Goal: Task Accomplishment & Management: Use online tool/utility

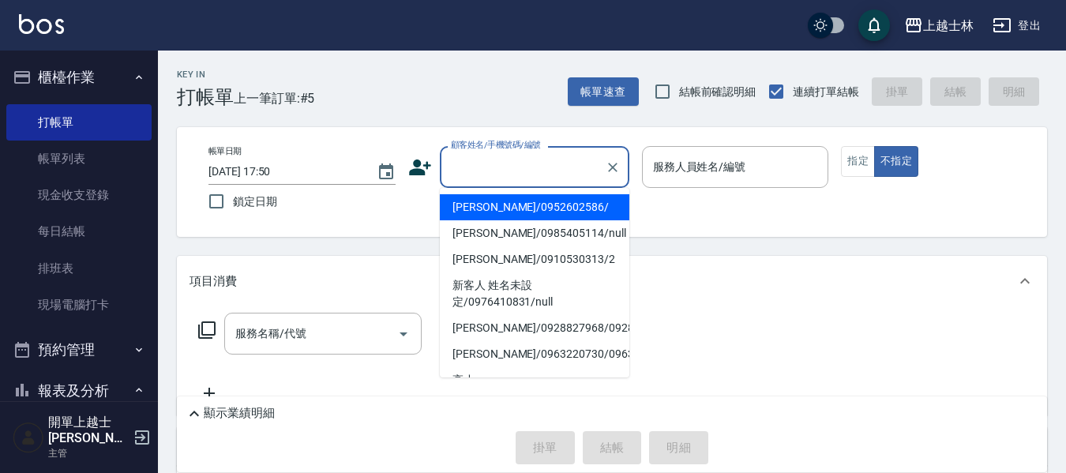
scroll to position [79, 0]
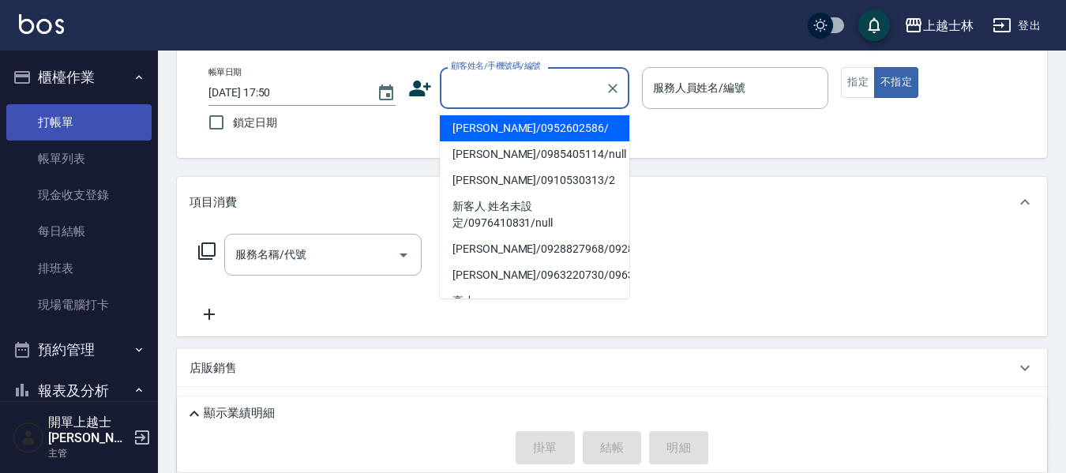
drag, startPoint x: 0, startPoint y: 0, endPoint x: 90, endPoint y: 130, distance: 157.7
click at [46, 157] on link "帳單列表" at bounding box center [78, 159] width 145 height 36
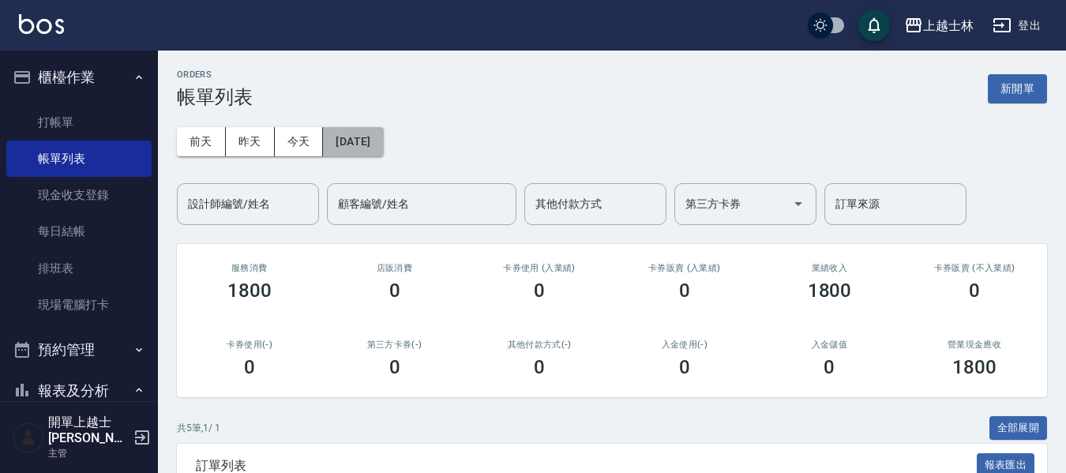
click at [379, 134] on button "2025/08/18" at bounding box center [353, 141] width 60 height 29
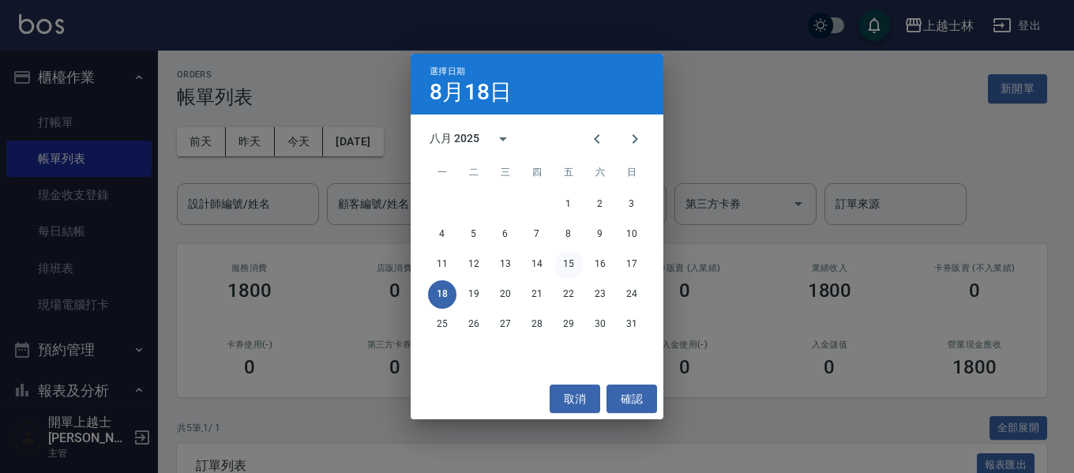
click at [569, 260] on button "15" at bounding box center [568, 264] width 28 height 28
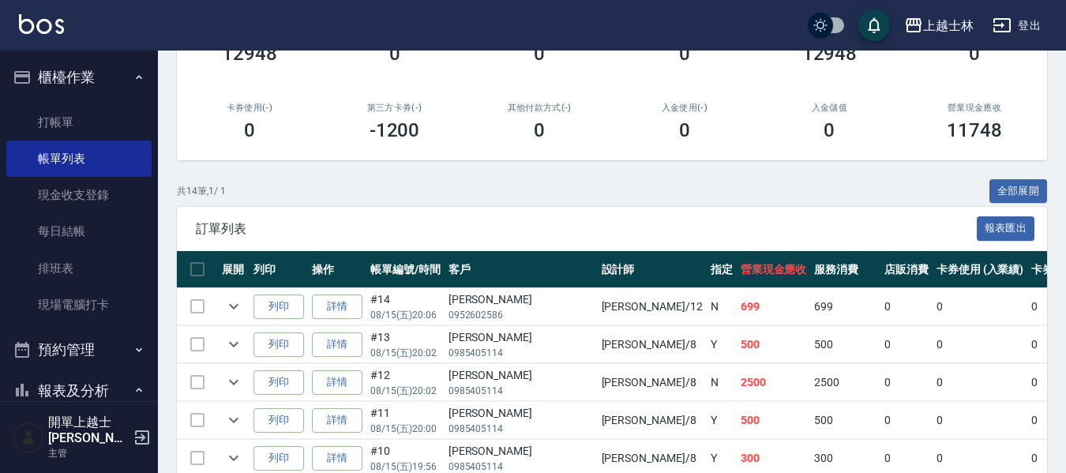
scroll to position [316, 0]
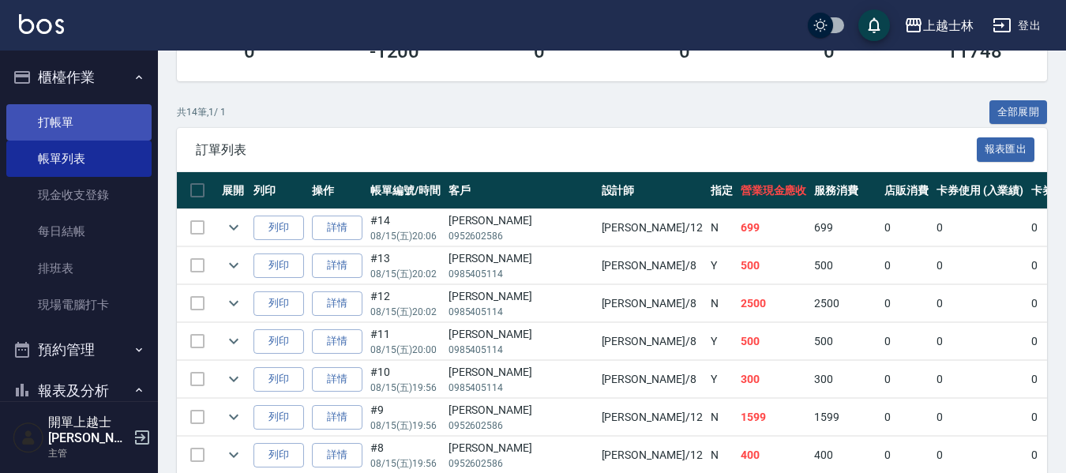
drag, startPoint x: 73, startPoint y: 119, endPoint x: 21, endPoint y: 126, distance: 51.8
click at [71, 118] on link "打帳單" at bounding box center [78, 122] width 145 height 36
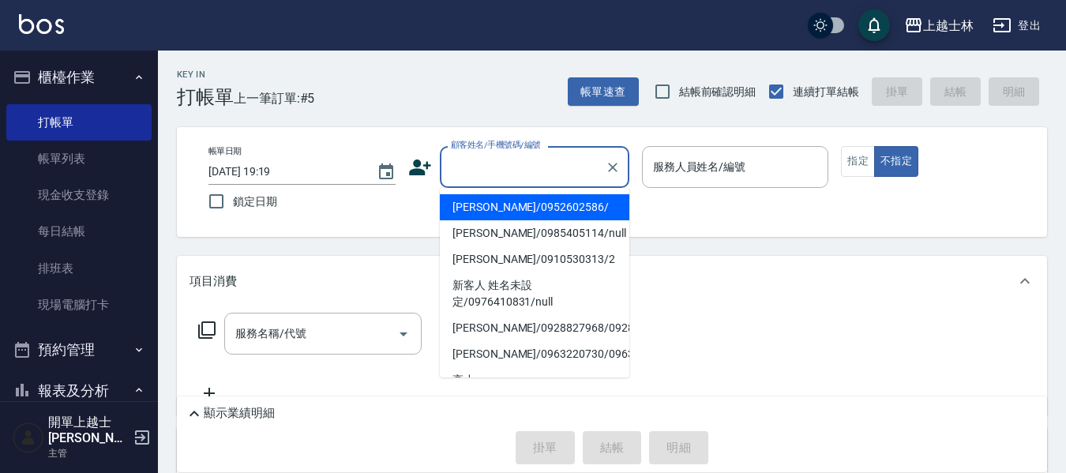
click at [529, 169] on input "顧客姓名/手機號碼/編號" at bounding box center [523, 167] width 152 height 28
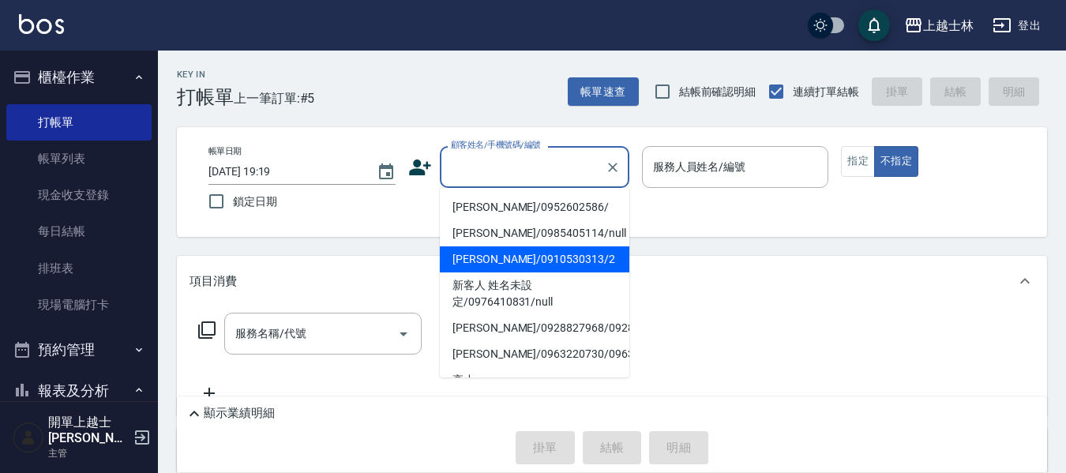
click at [531, 253] on li "舒媛/0910530313/2" at bounding box center [535, 259] width 190 height 26
type input "舒媛/0910530313/2"
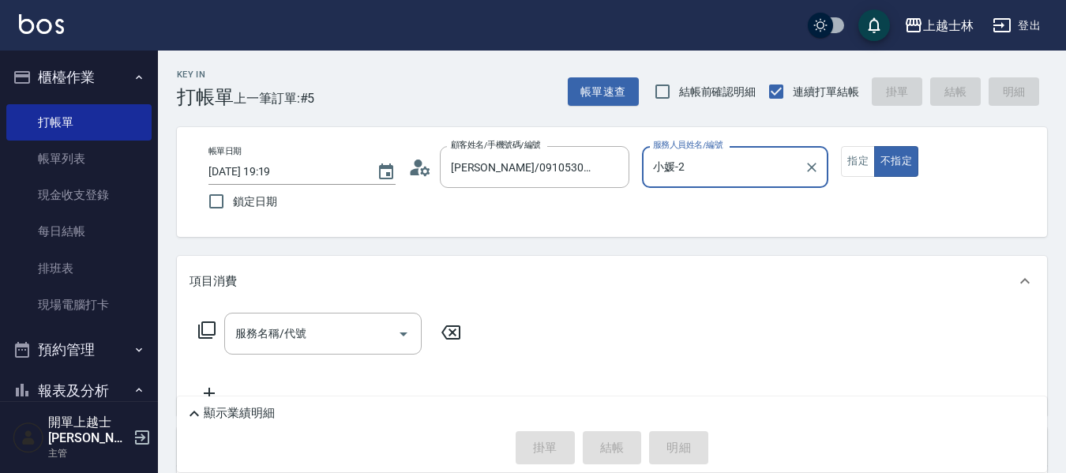
type input "小媛-2"
click at [381, 330] on input "服務名稱/代號" at bounding box center [311, 334] width 160 height 28
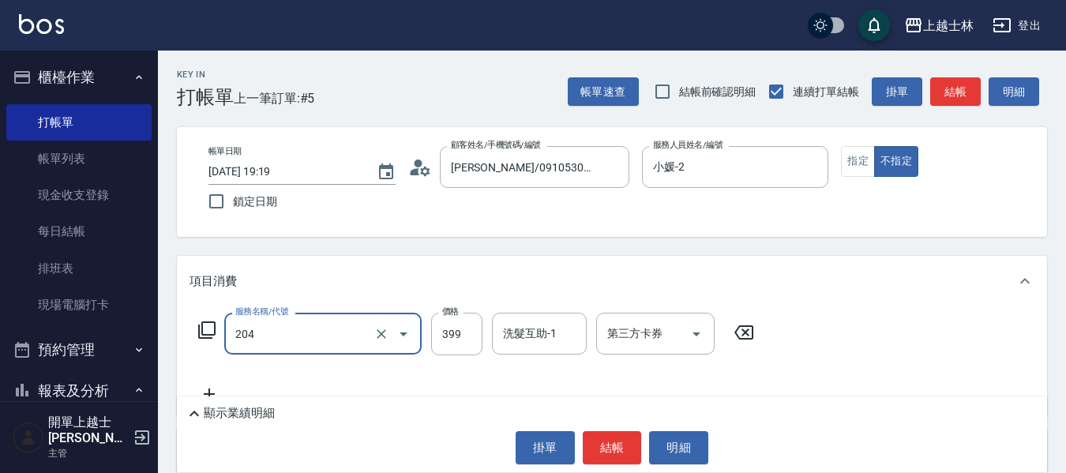
type input "A級洗+剪(204)"
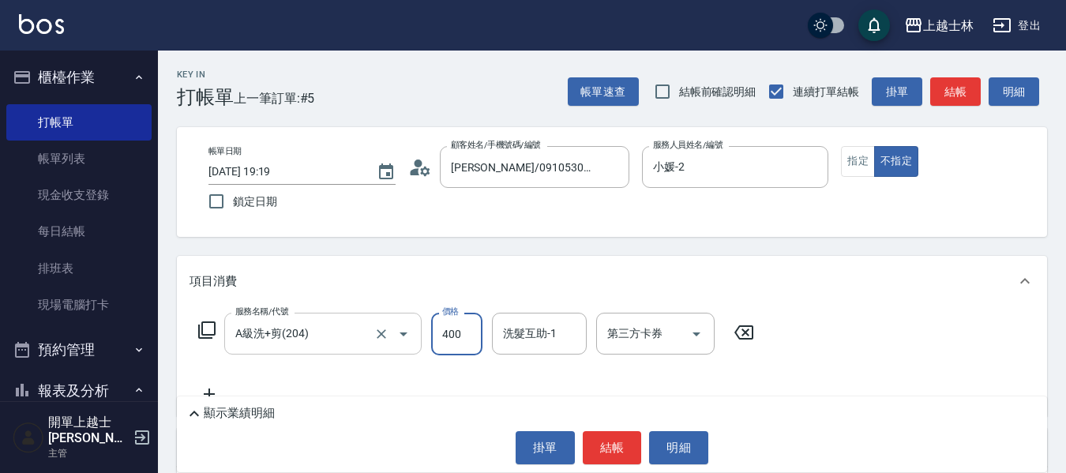
type input "400"
click at [205, 328] on icon at bounding box center [206, 330] width 19 height 19
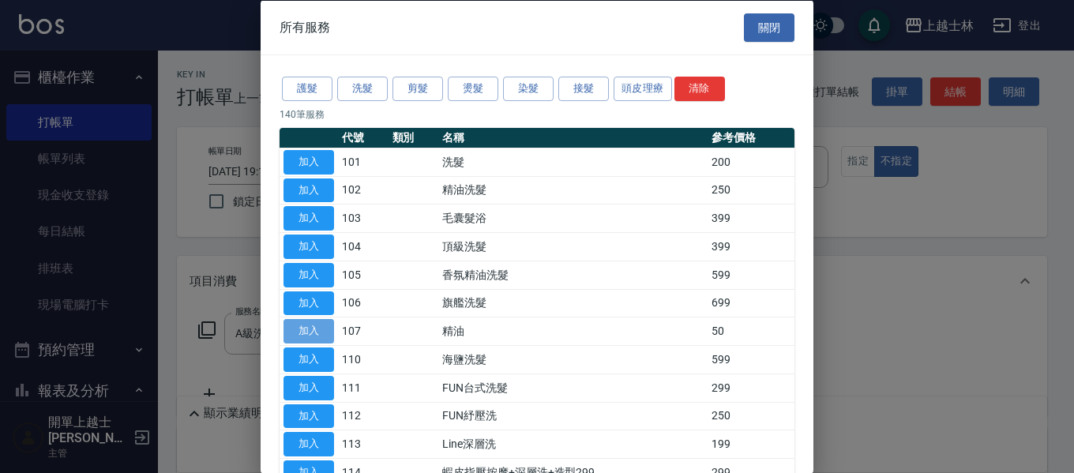
click at [292, 332] on button "加入" at bounding box center [309, 331] width 51 height 24
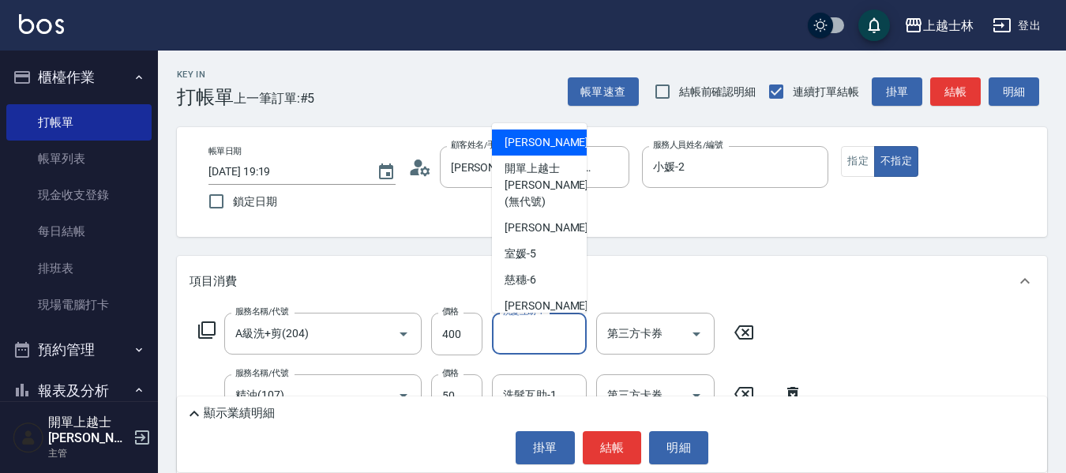
click at [529, 336] on input "洗髮互助-1" at bounding box center [539, 334] width 81 height 28
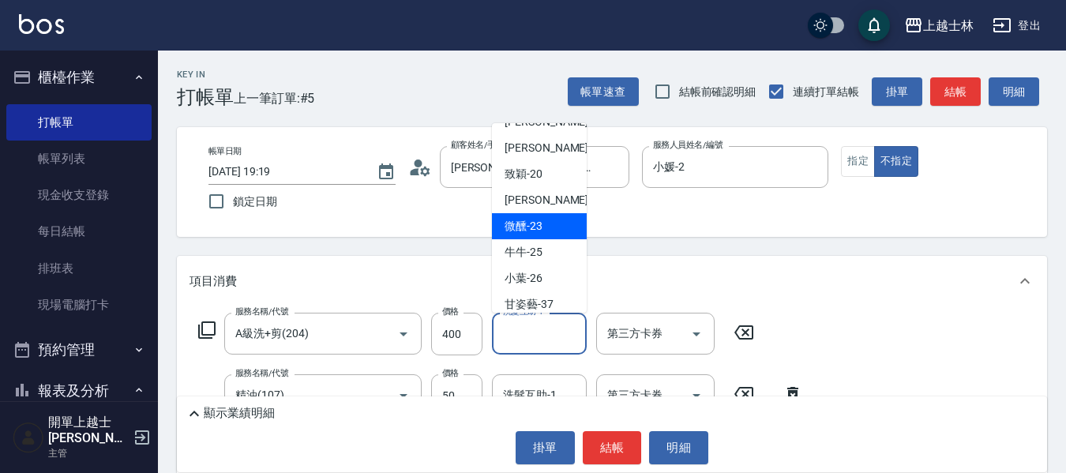
scroll to position [237, 0]
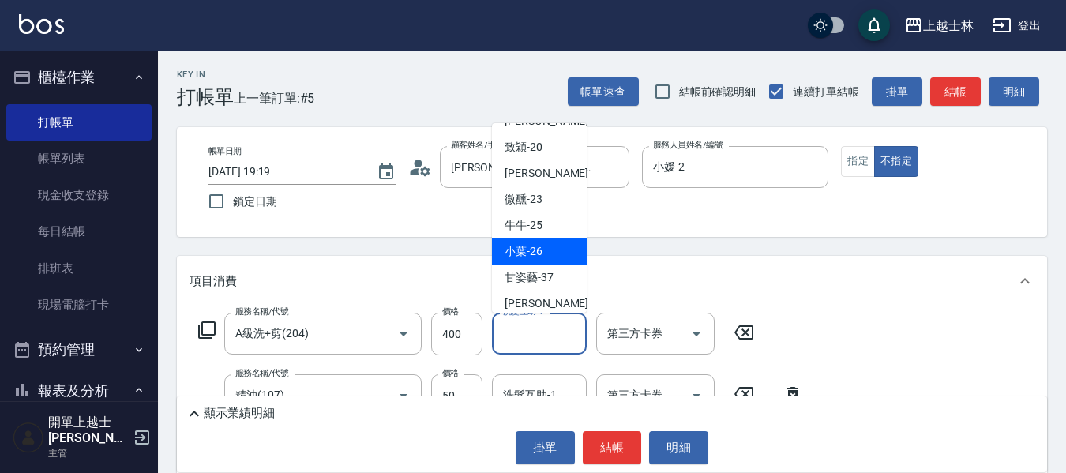
click at [513, 243] on span "小葉 -26" at bounding box center [524, 251] width 38 height 17
type input "小葉-26"
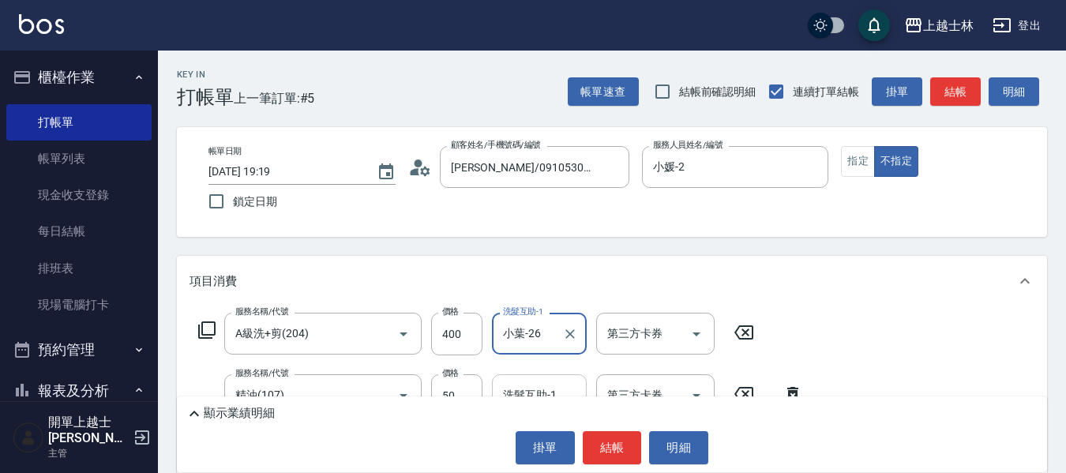
click at [551, 377] on div "洗髮互助-1" at bounding box center [539, 395] width 95 height 42
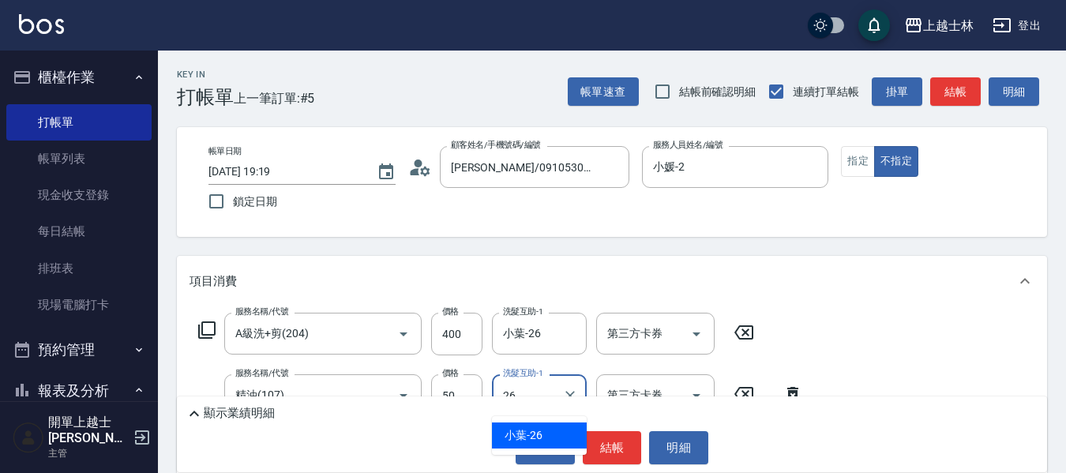
type input "小葉-26"
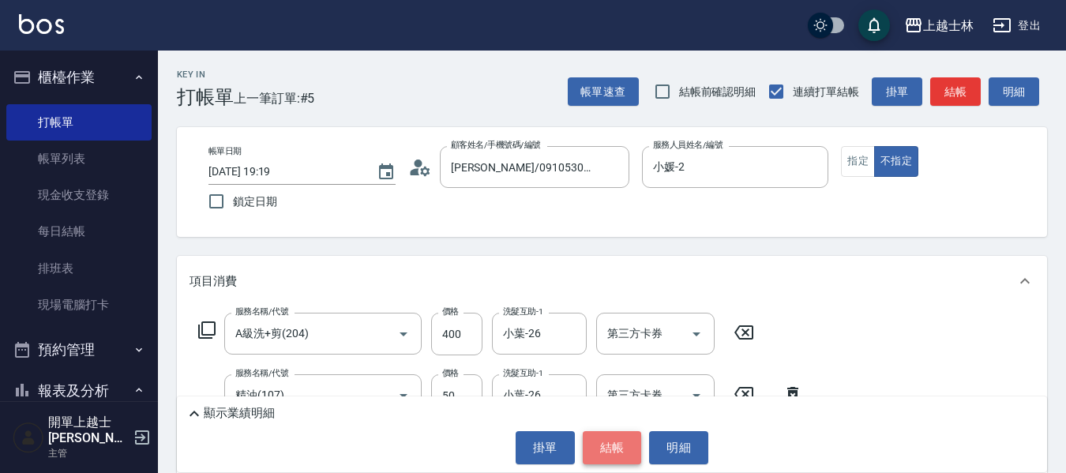
click at [610, 442] on button "結帳" at bounding box center [612, 447] width 59 height 33
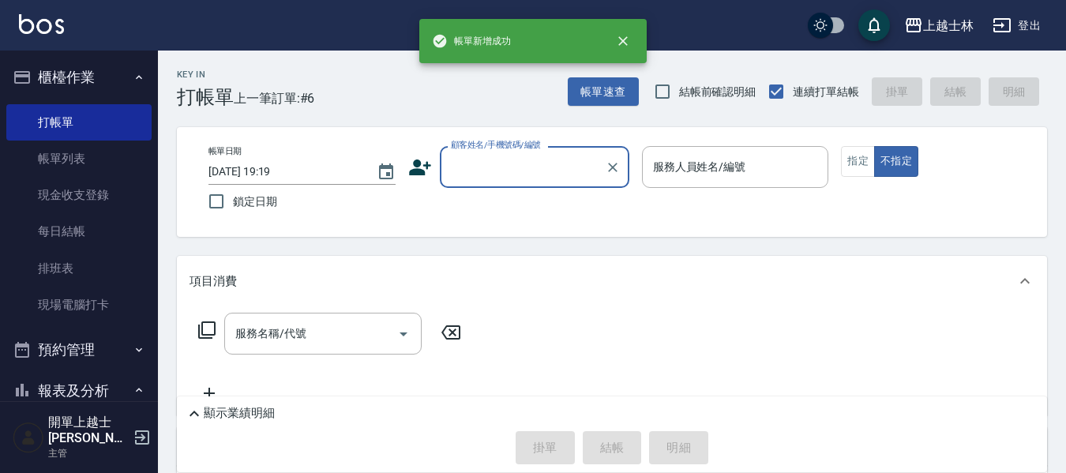
click at [512, 175] on input "顧客姓名/手機號碼/編號" at bounding box center [523, 167] width 152 height 28
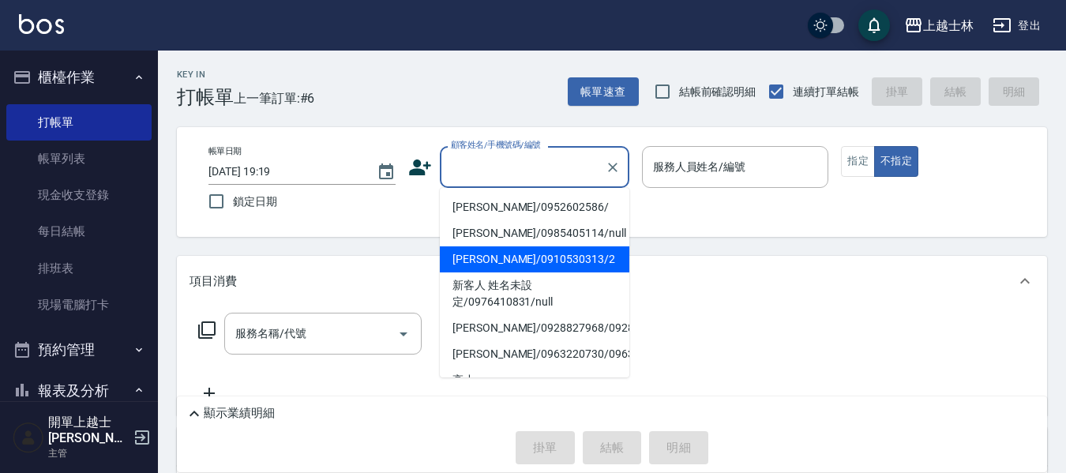
click at [531, 262] on li "舒媛/0910530313/2" at bounding box center [535, 259] width 190 height 26
type input "舒媛/0910530313/2"
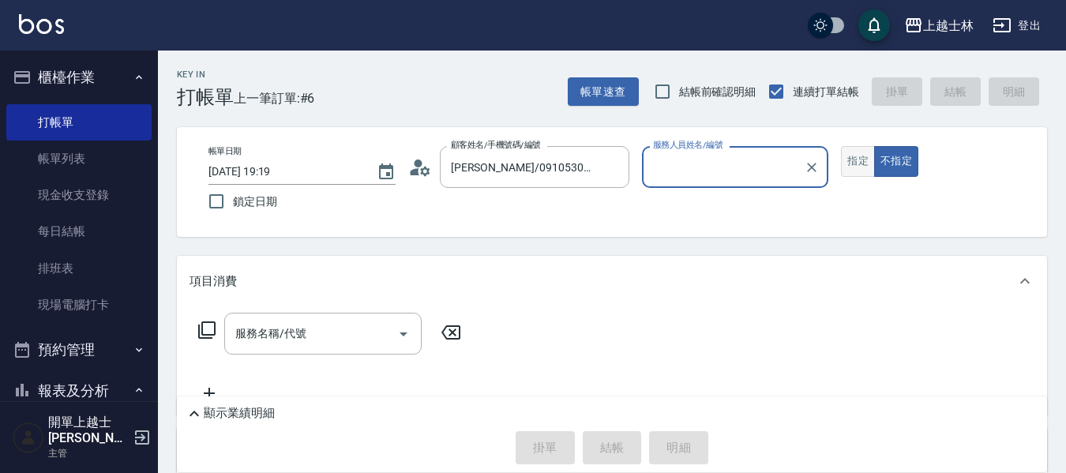
type input "小媛-2"
click at [854, 169] on button "指定" at bounding box center [858, 161] width 34 height 31
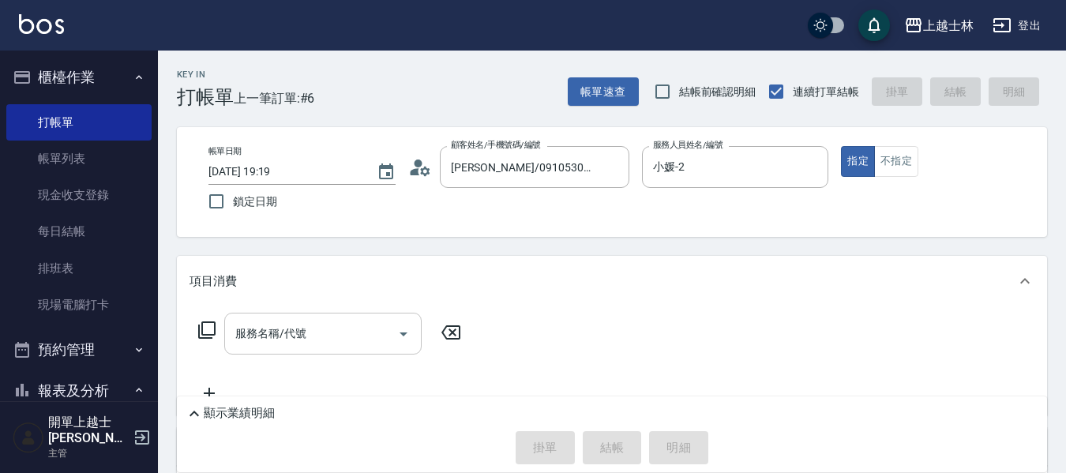
click at [260, 338] on div "服務名稱/代號 服務名稱/代號" at bounding box center [322, 334] width 197 height 42
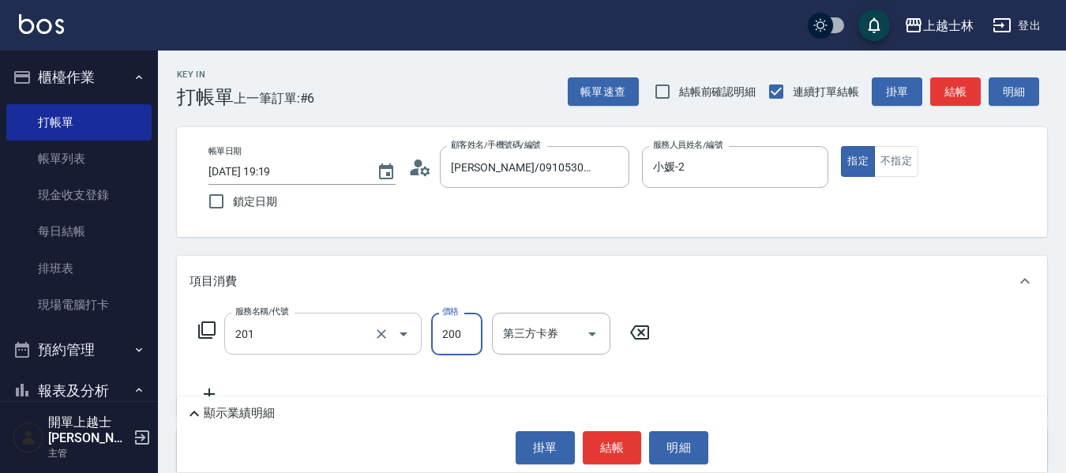
type input "B級單剪(201)"
type input "350"
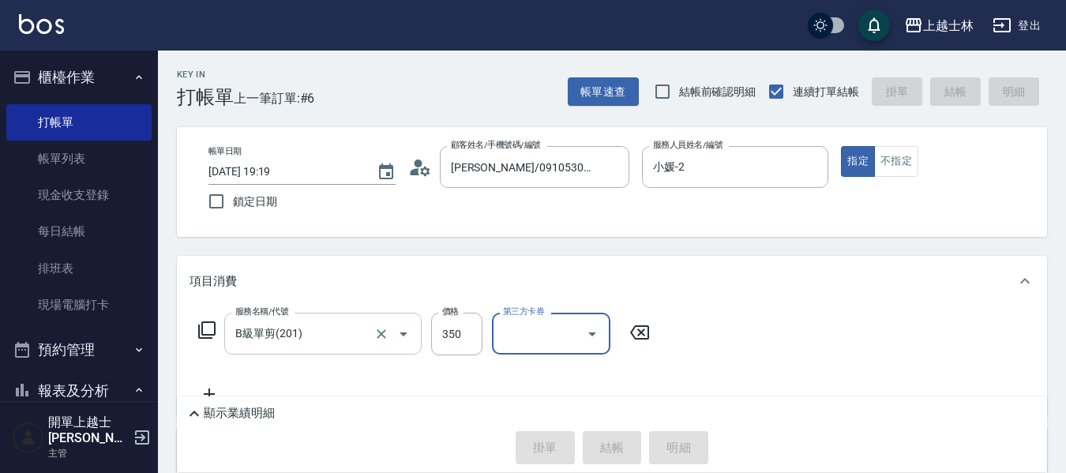
type input "2025/08/18 19:20"
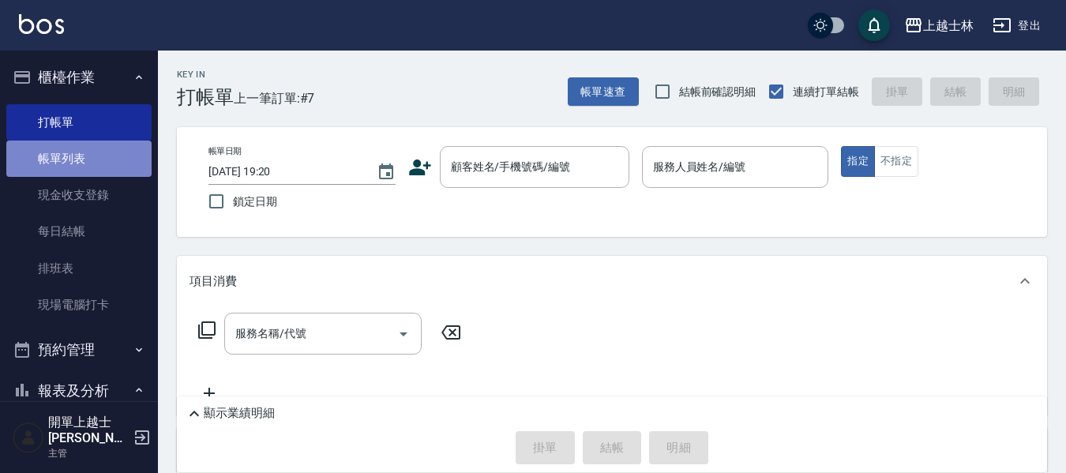
click at [95, 151] on link "帳單列表" at bounding box center [78, 159] width 145 height 36
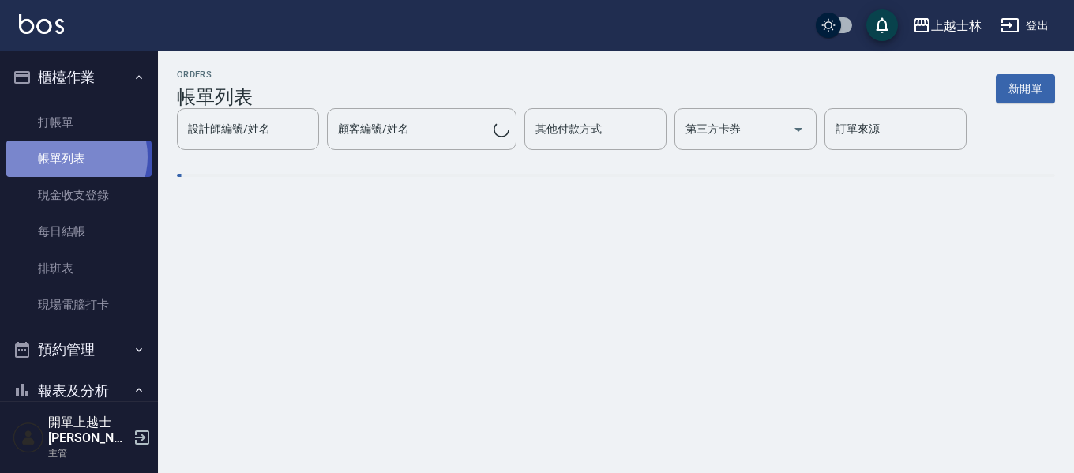
click at [69, 157] on link "帳單列表" at bounding box center [78, 159] width 145 height 36
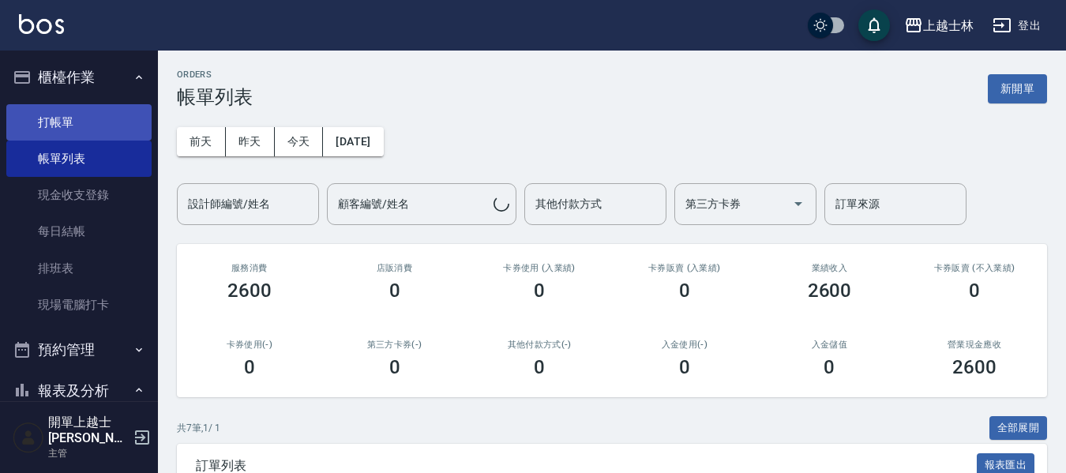
click at [51, 127] on link "打帳單" at bounding box center [78, 122] width 145 height 36
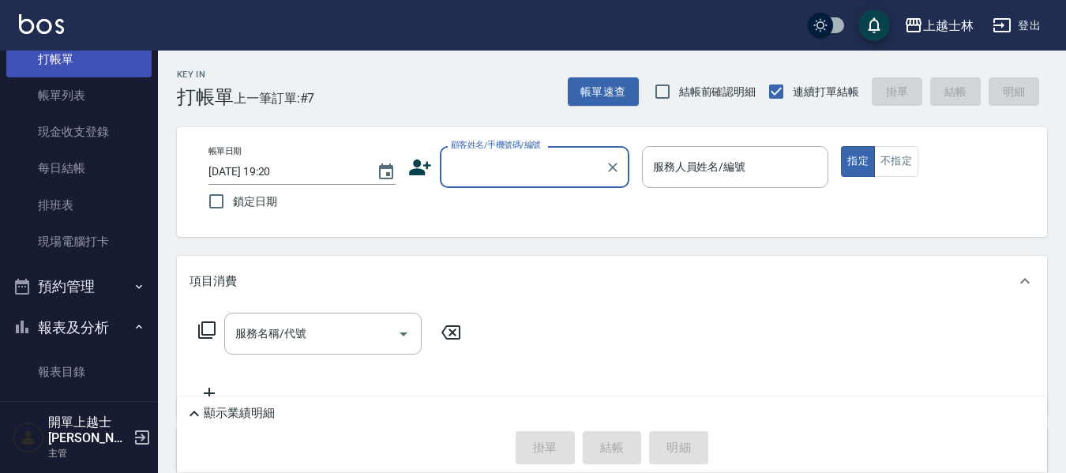
scroll to position [79, 0]
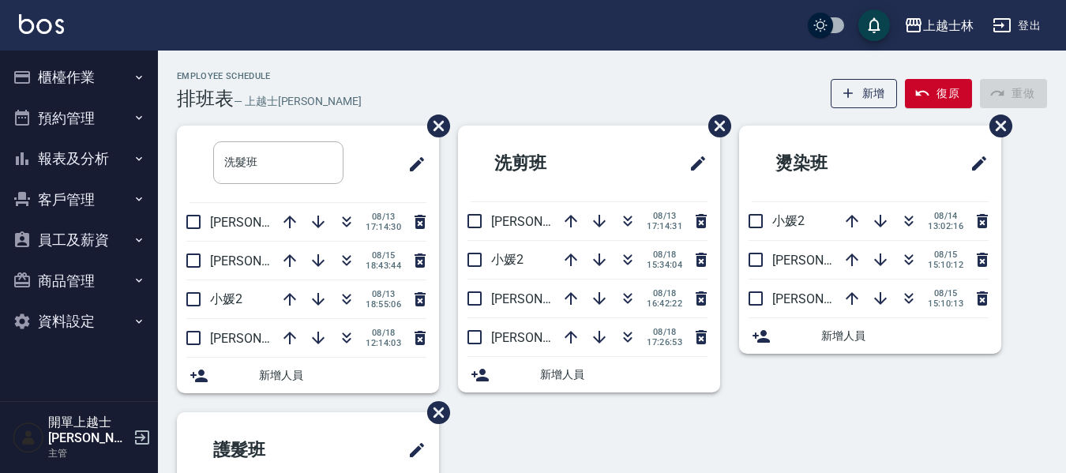
click at [117, 164] on button "報表及分析" at bounding box center [78, 158] width 145 height 41
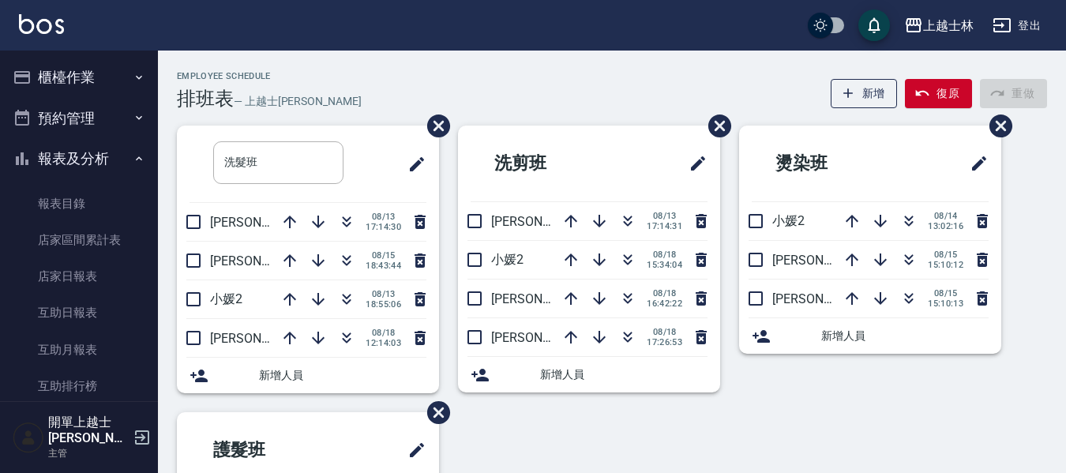
click at [96, 88] on button "櫃檯作業" at bounding box center [78, 77] width 145 height 41
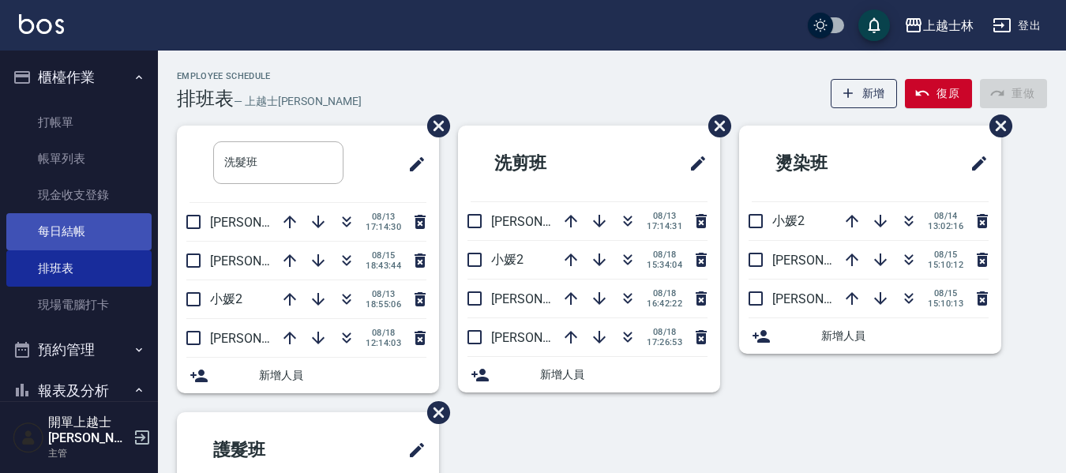
click at [95, 227] on link "每日結帳" at bounding box center [78, 231] width 145 height 36
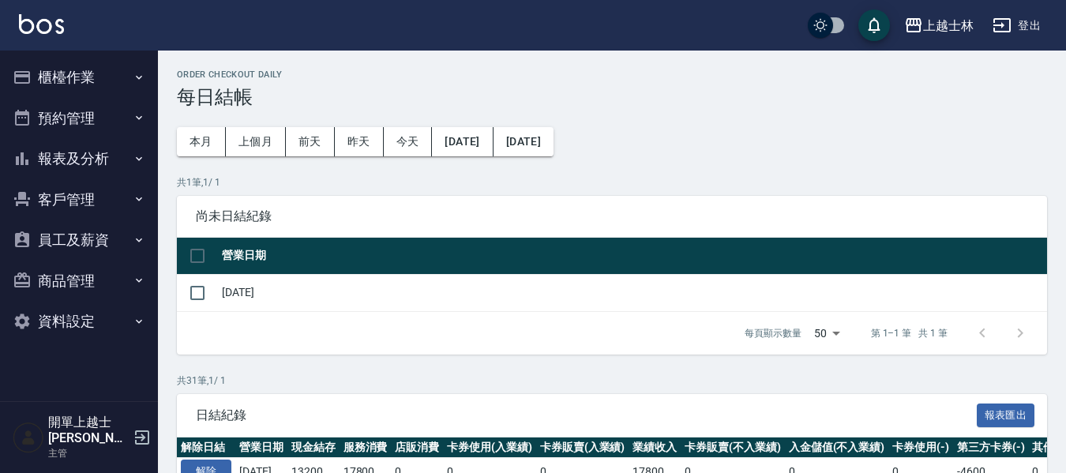
click at [198, 253] on input "checkbox" at bounding box center [197, 255] width 33 height 33
checkbox input "true"
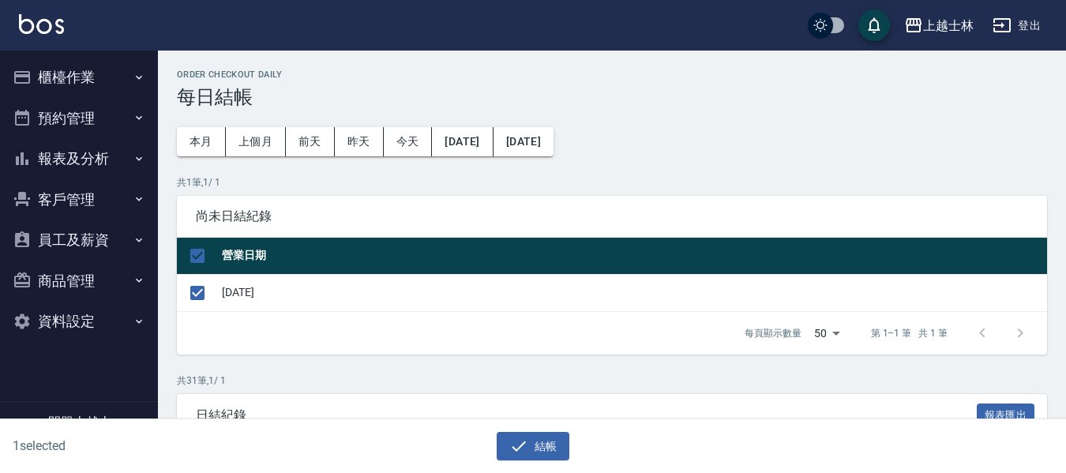
checkbox input "true"
click at [559, 436] on button "結帳" at bounding box center [533, 446] width 73 height 29
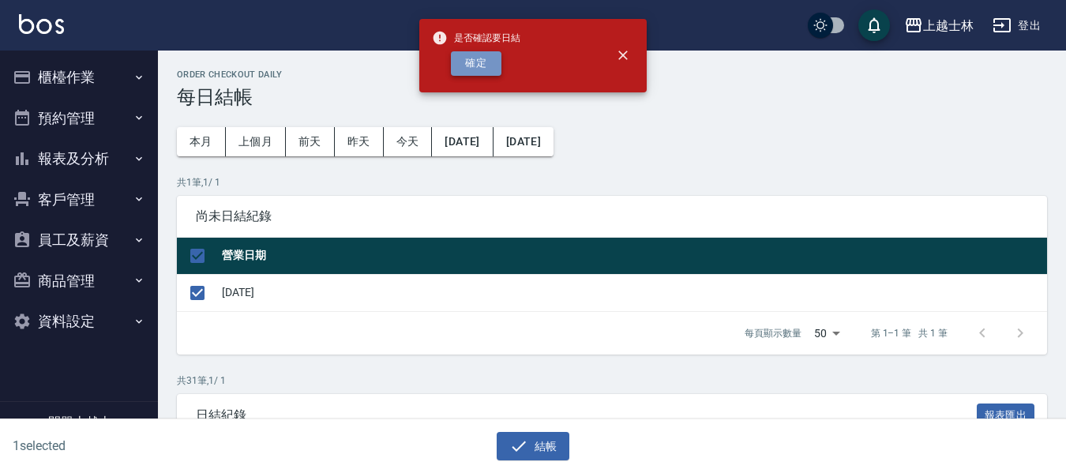
click at [493, 57] on button "確定" at bounding box center [476, 63] width 51 height 24
checkbox input "false"
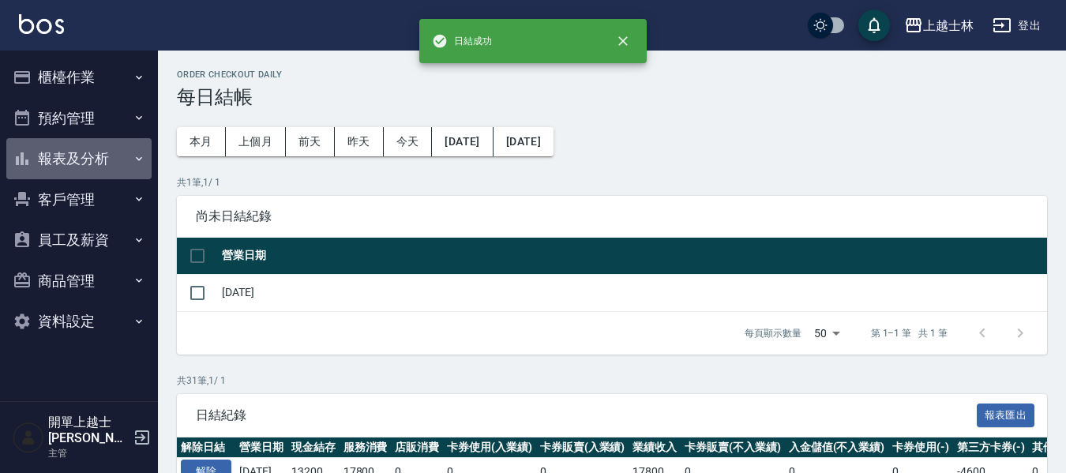
click at [75, 164] on button "報表及分析" at bounding box center [78, 158] width 145 height 41
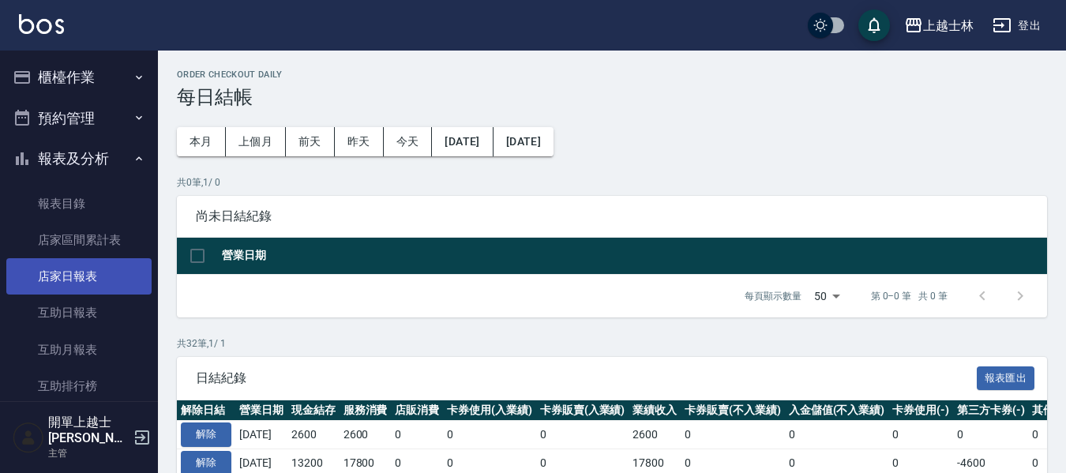
click at [103, 276] on link "店家日報表" at bounding box center [78, 276] width 145 height 36
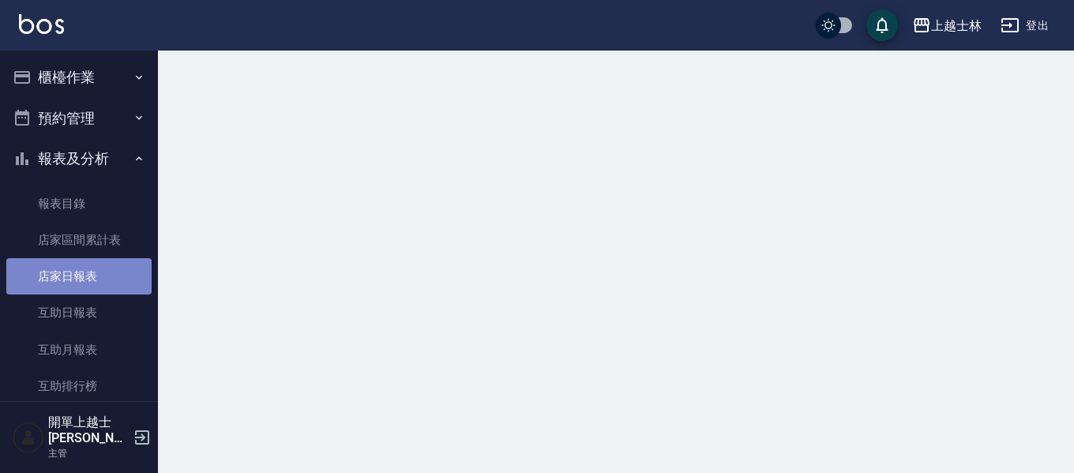
click at [92, 272] on link "店家日報表" at bounding box center [78, 276] width 145 height 36
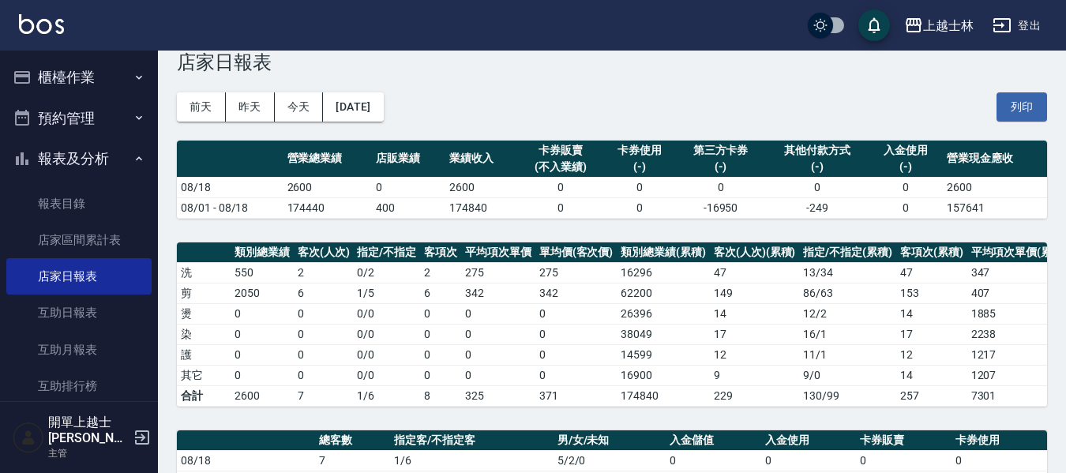
scroll to position [158, 0]
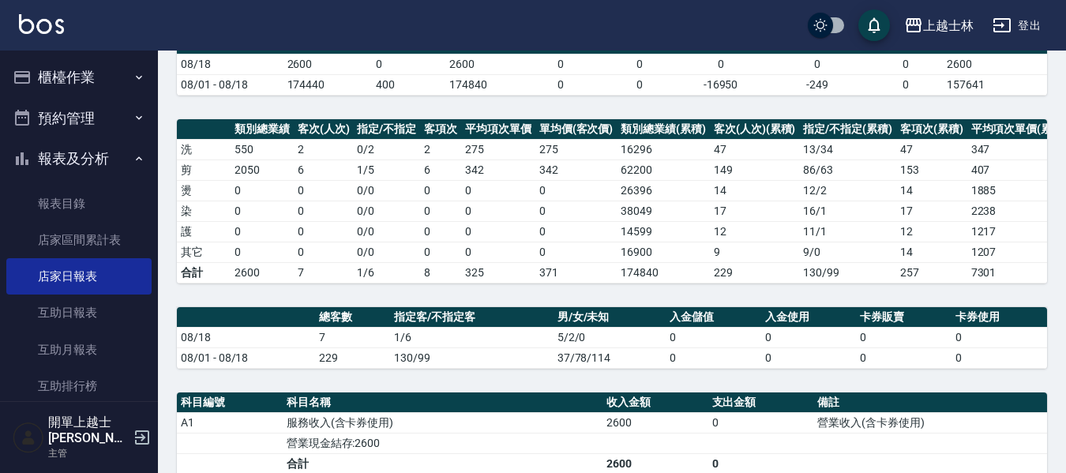
click at [87, 66] on button "櫃檯作業" at bounding box center [78, 77] width 145 height 41
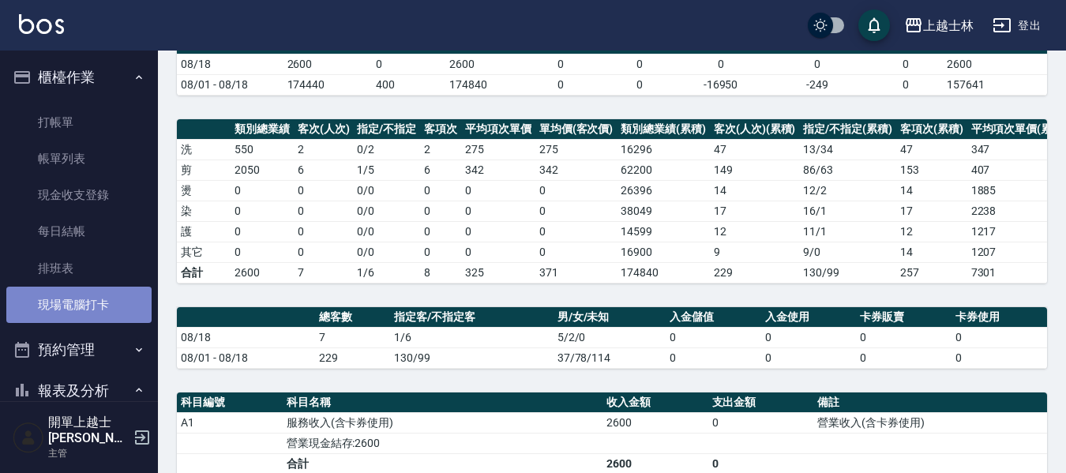
click at [90, 291] on link "現場電腦打卡" at bounding box center [78, 305] width 145 height 36
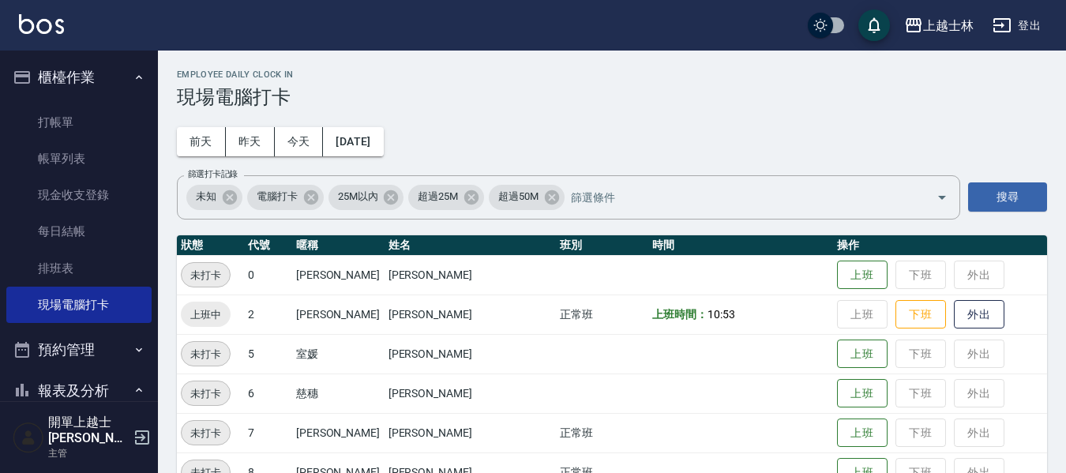
scroll to position [79, 0]
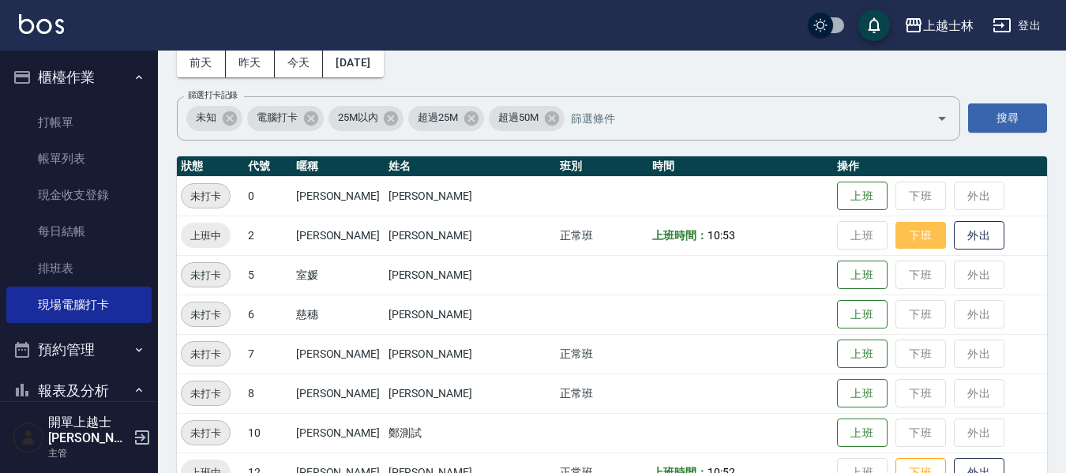
click at [900, 232] on button "下班" at bounding box center [921, 236] width 51 height 28
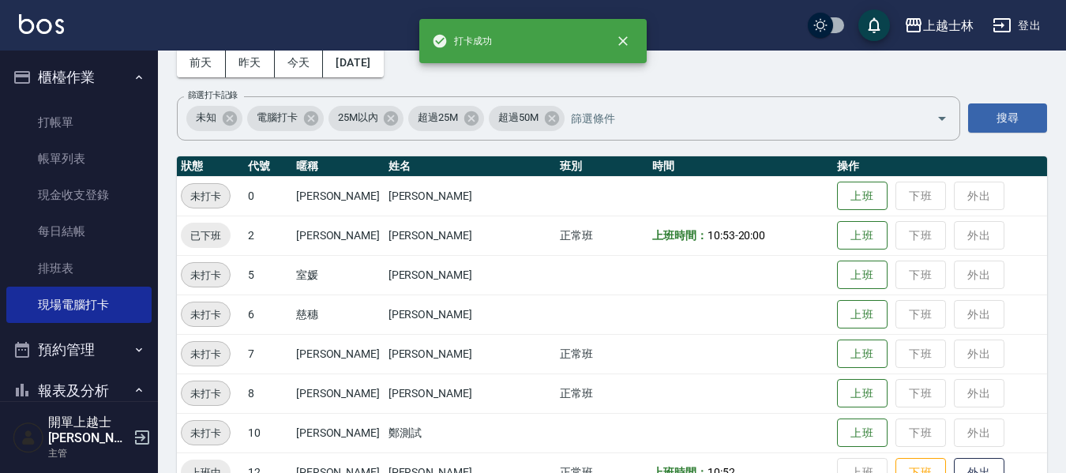
scroll to position [158, 0]
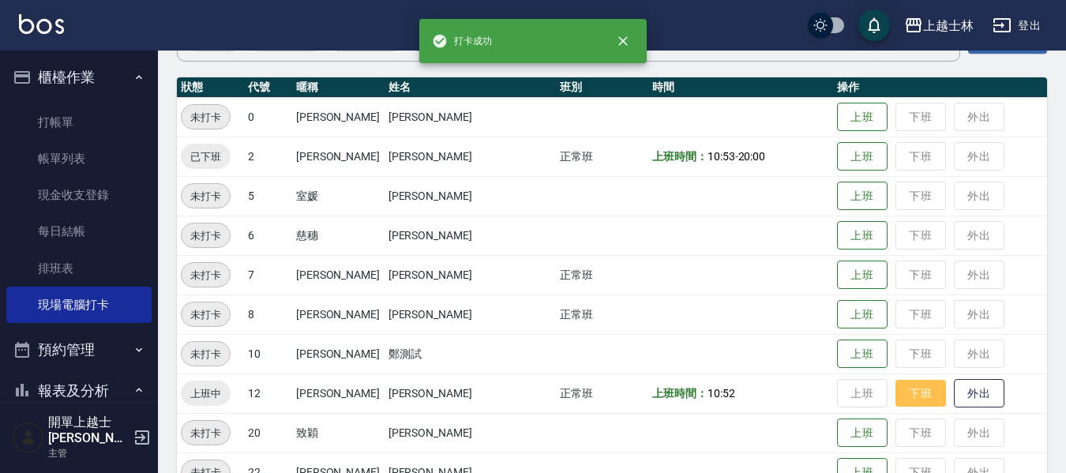
click at [896, 392] on button "下班" at bounding box center [921, 394] width 51 height 28
